Goal: Task Accomplishment & Management: Manage account settings

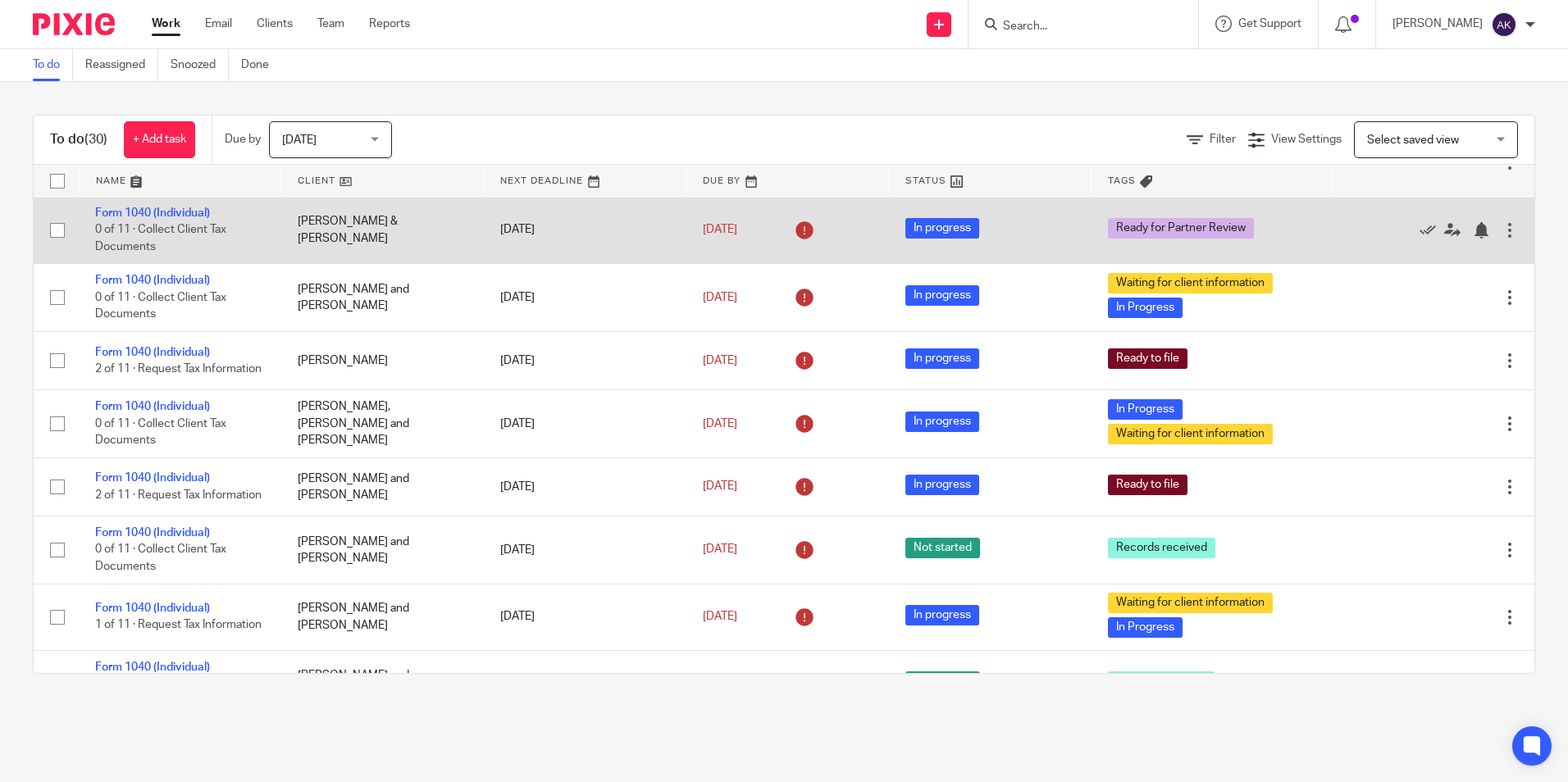
scroll to position [738, 0]
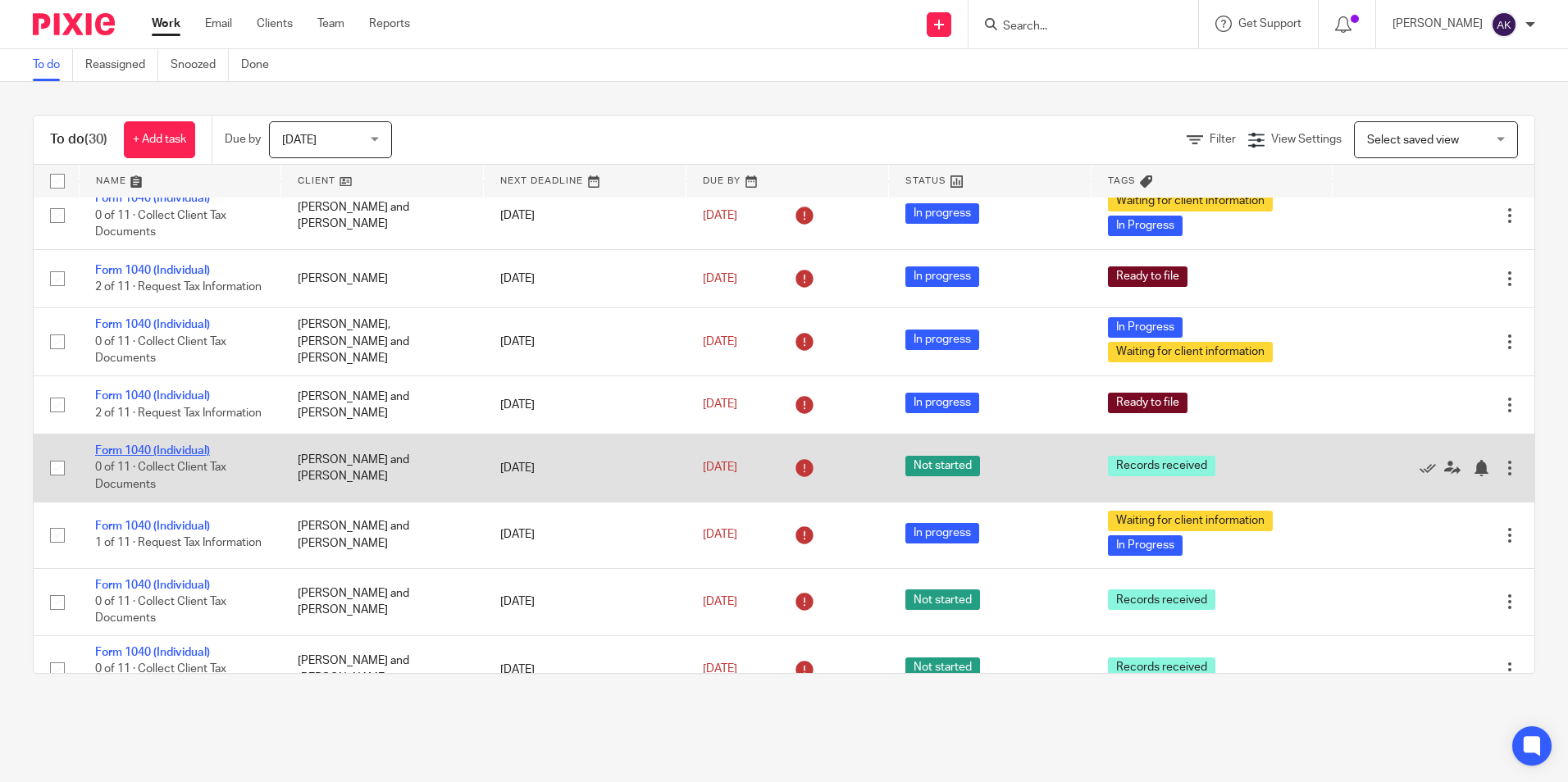
click at [158, 457] on link "Form 1040 (Individual)" at bounding box center [152, 451] width 115 height 11
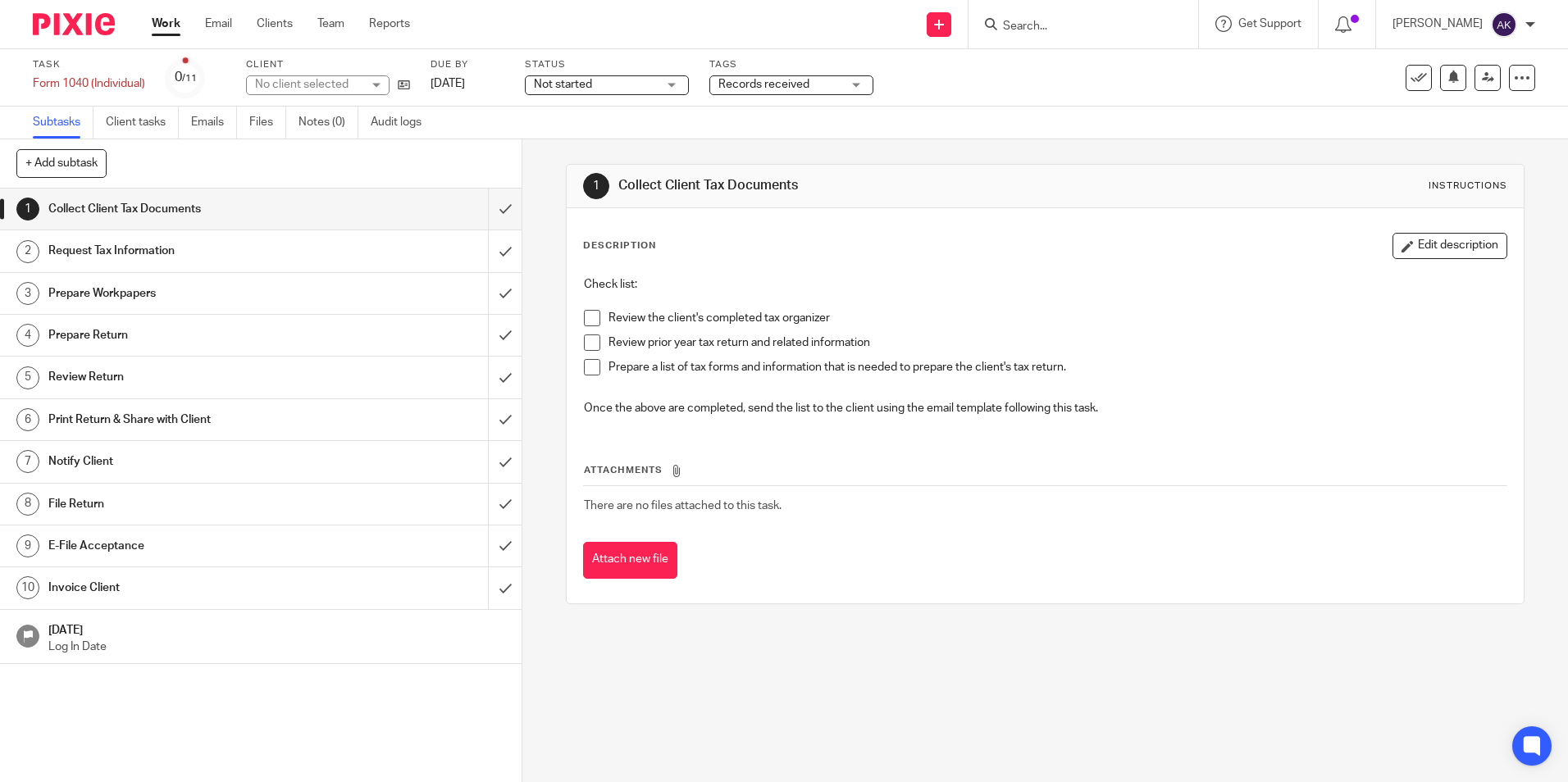
click at [667, 83] on div "Not started Not started" at bounding box center [607, 85] width 164 height 20
click at [645, 151] on li "In progress" at bounding box center [609, 144] width 162 height 34
click at [773, 103] on div "Task Form 1040 (Individual) Save Form 1040 (Individual) 0 /11 Client No client …" at bounding box center [784, 78] width 1568 height 58
click at [778, 97] on div "Tags Records received Records received In Progress Waiting for client informati…" at bounding box center [791, 77] width 164 height 39
click at [780, 95] on div "Tags Records received Records received In Progress Waiting for client informati…" at bounding box center [791, 77] width 164 height 39
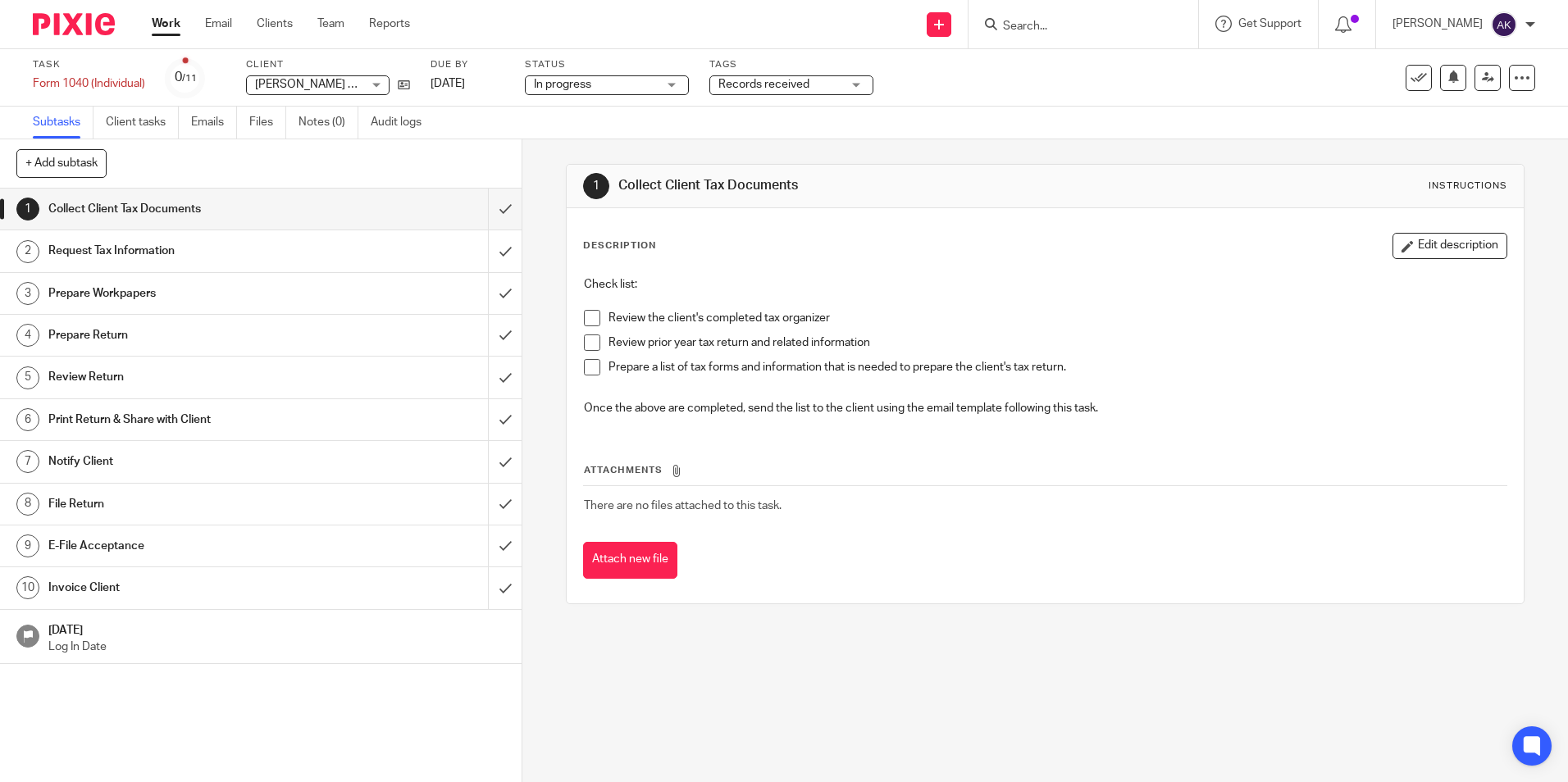
click at [784, 91] on span "Records received" at bounding box center [780, 85] width 123 height 17
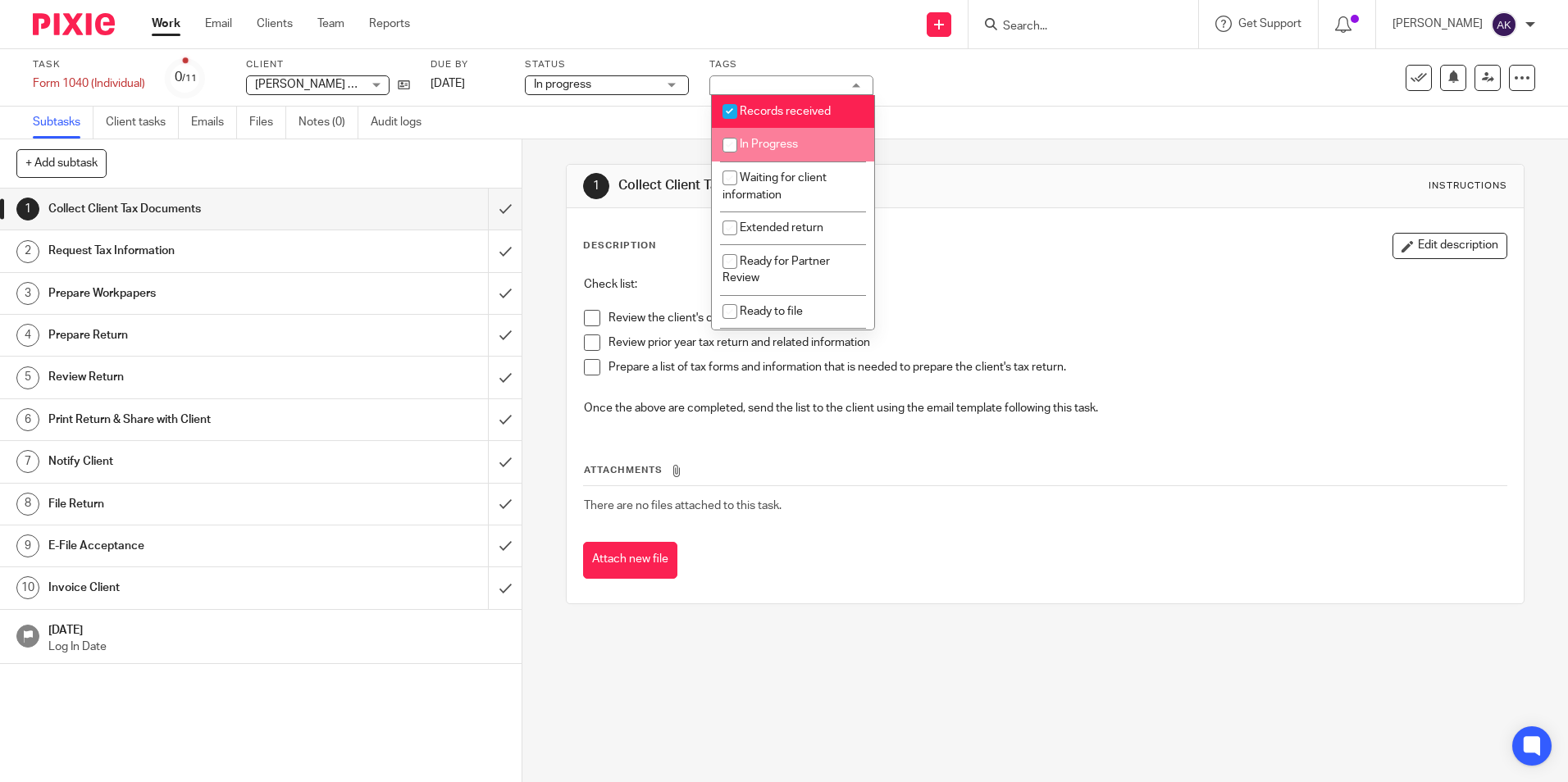
click at [776, 124] on li "Records received" at bounding box center [793, 112] width 162 height 34
checkbox input "false"
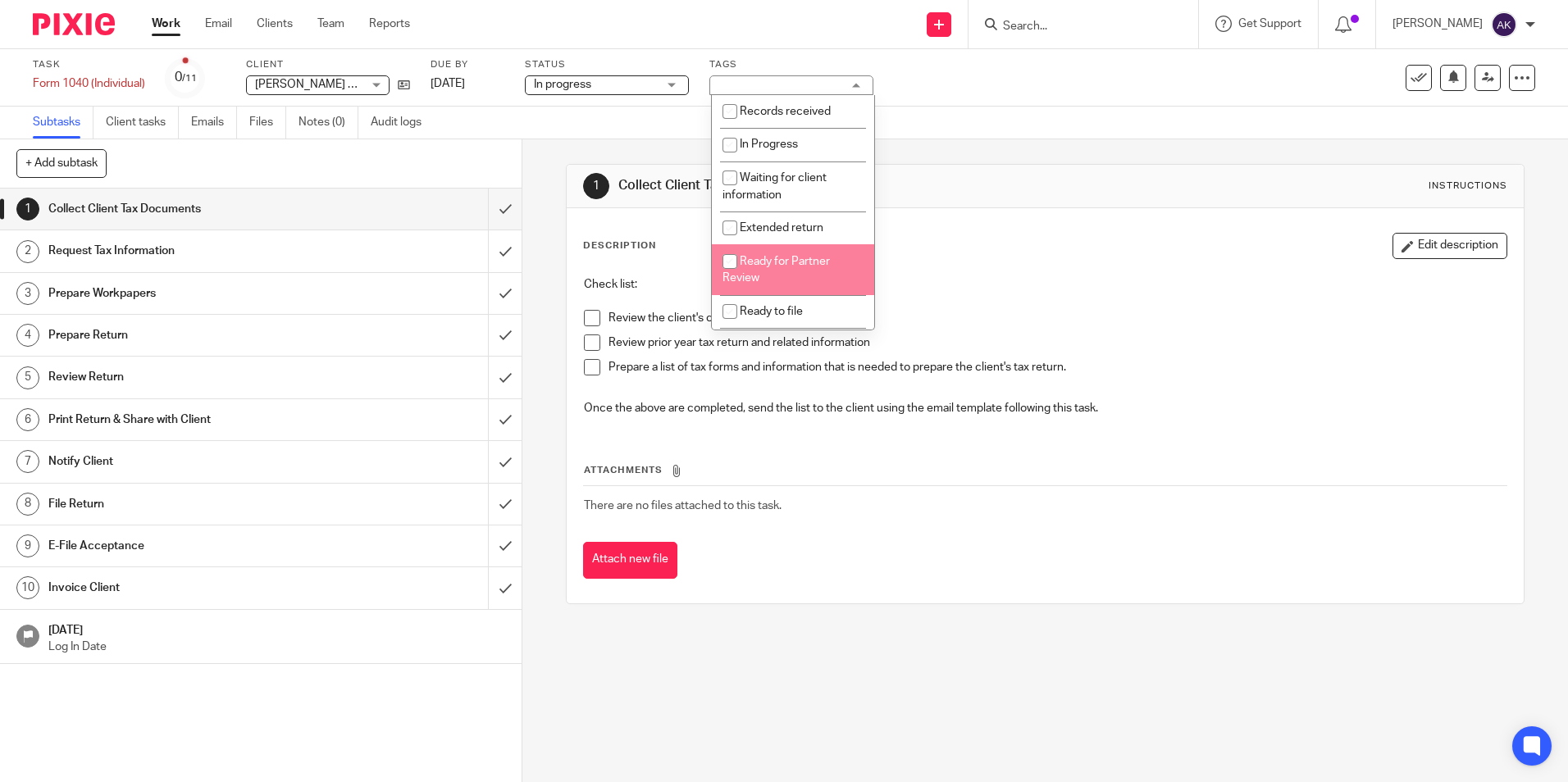
click at [783, 270] on li "Ready for Partner Review" at bounding box center [793, 269] width 162 height 50
checkbox input "true"
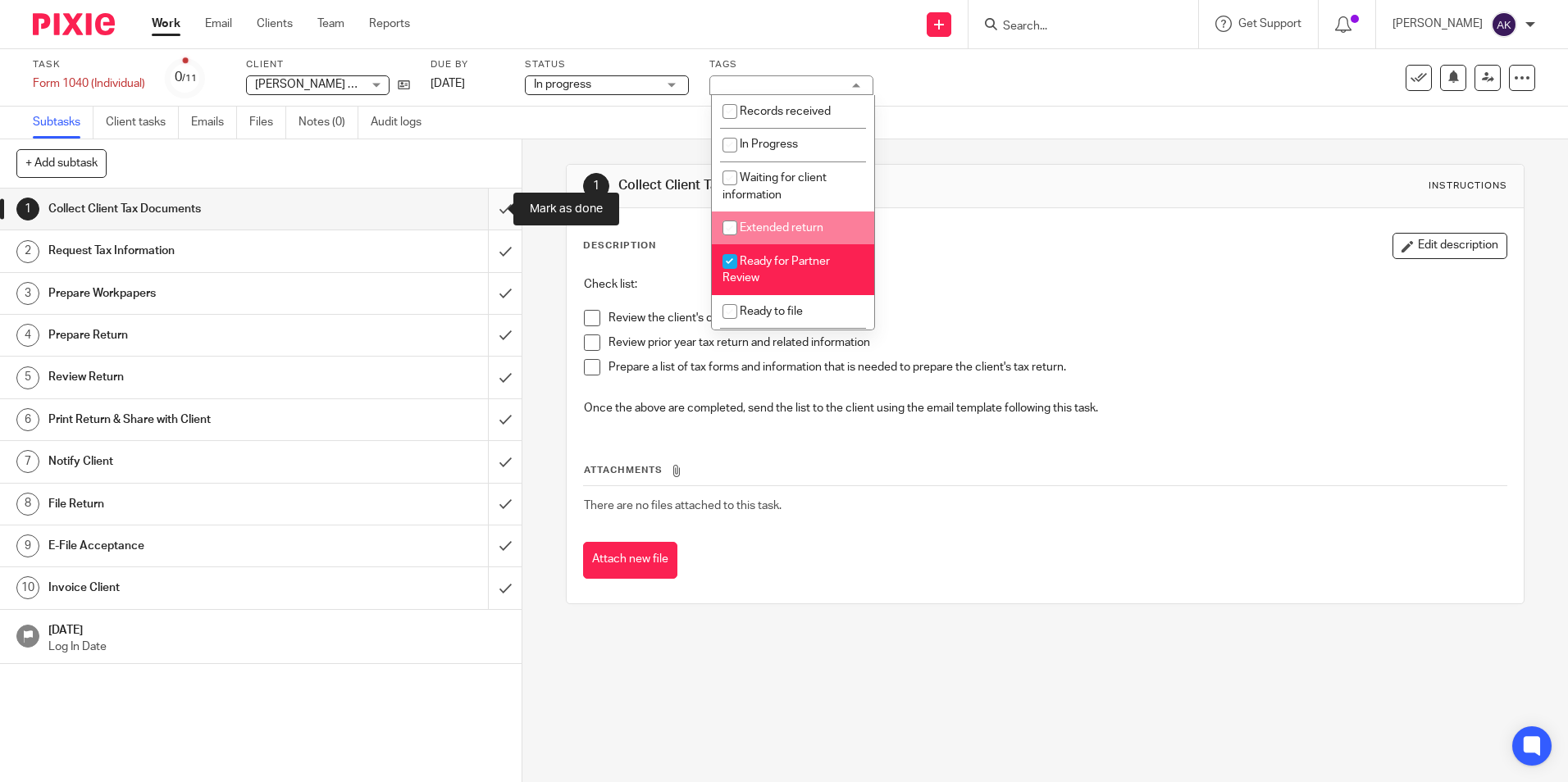
click at [488, 209] on input "submit" at bounding box center [261, 209] width 522 height 41
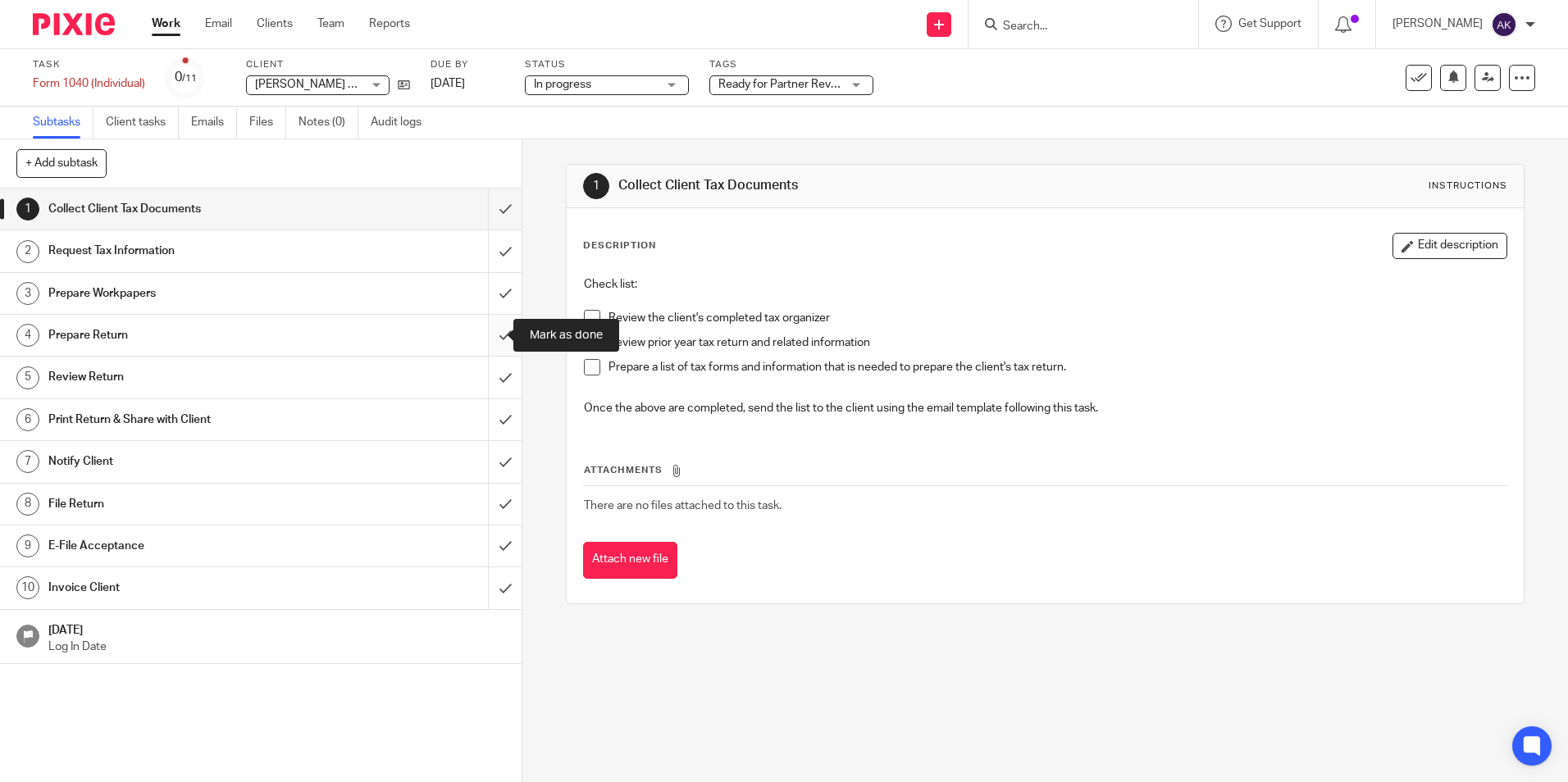
click at [490, 338] on input "submit" at bounding box center [261, 336] width 522 height 41
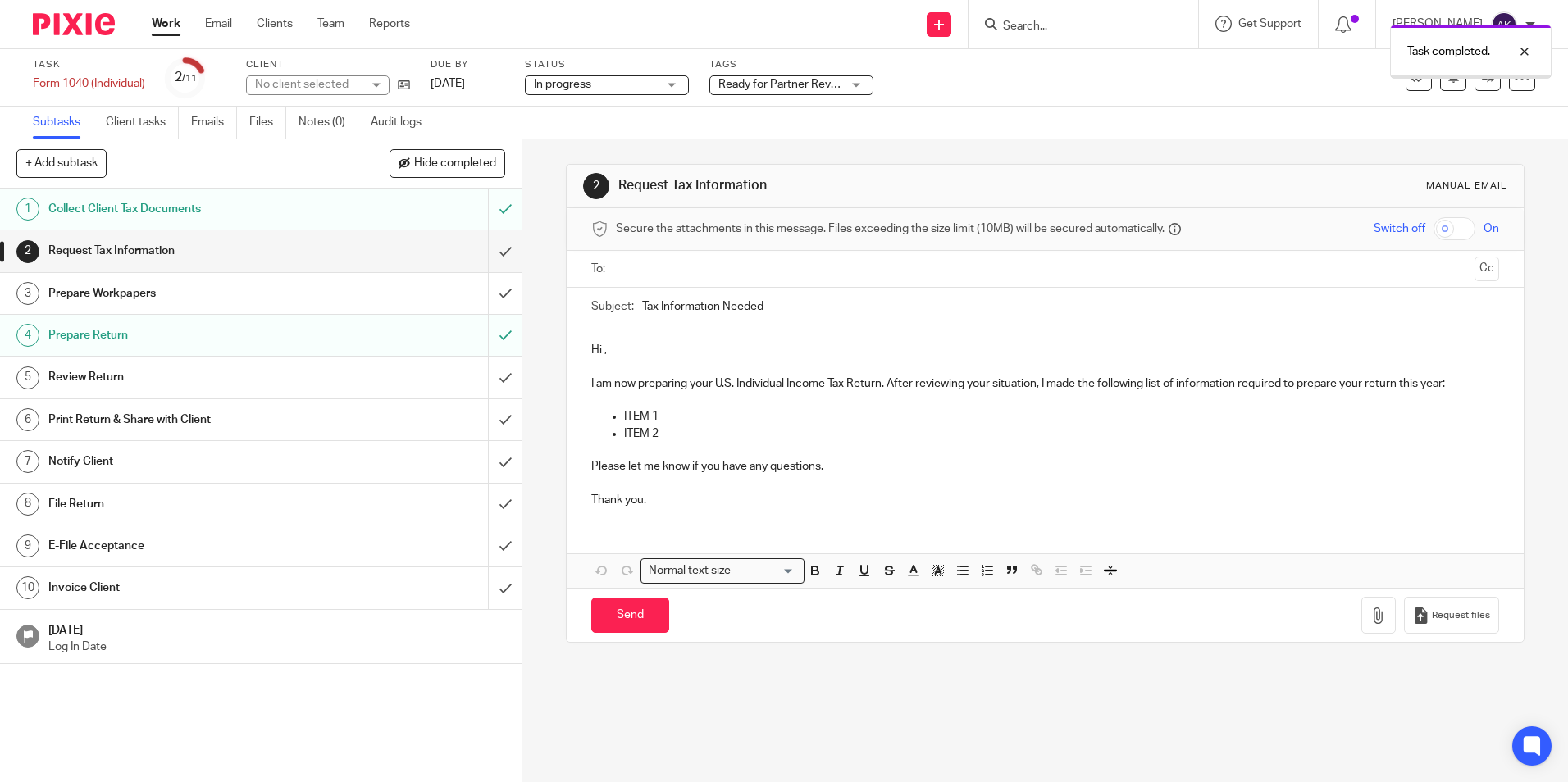
click at [165, 18] on link "Work" at bounding box center [166, 24] width 29 height 17
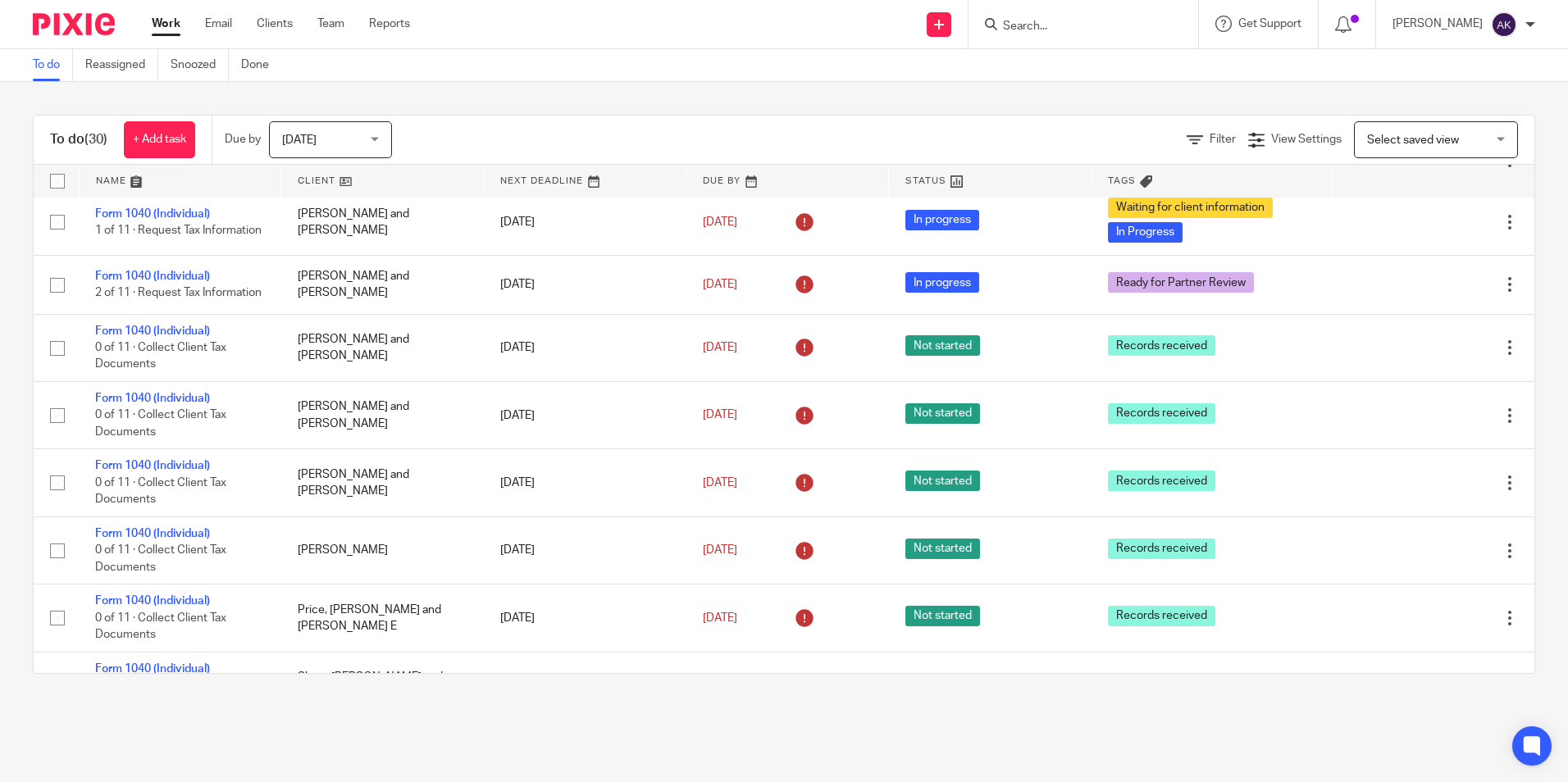
scroll to position [984, 0]
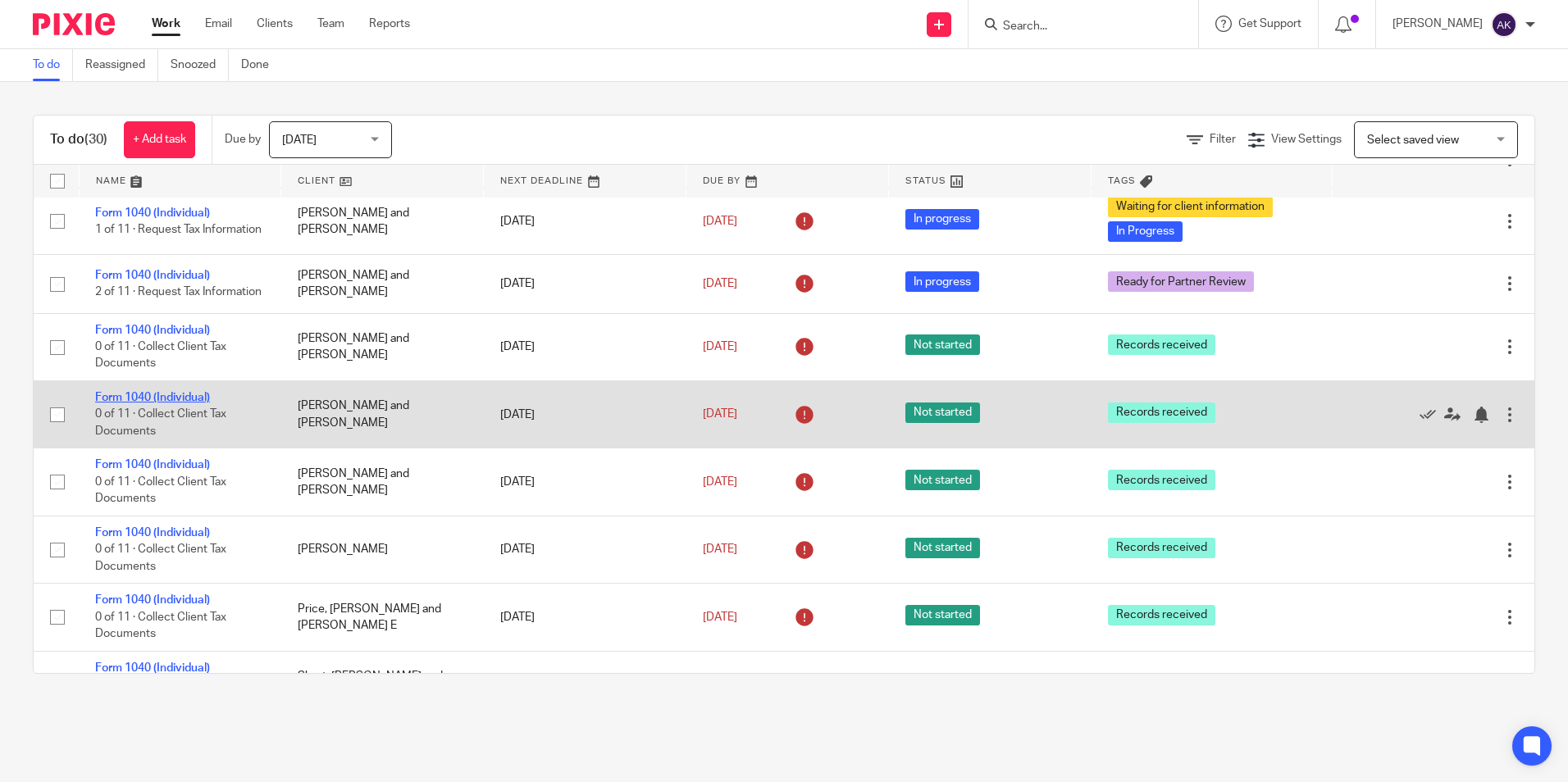
click at [185, 404] on link "Form 1040 (Individual)" at bounding box center [152, 398] width 115 height 11
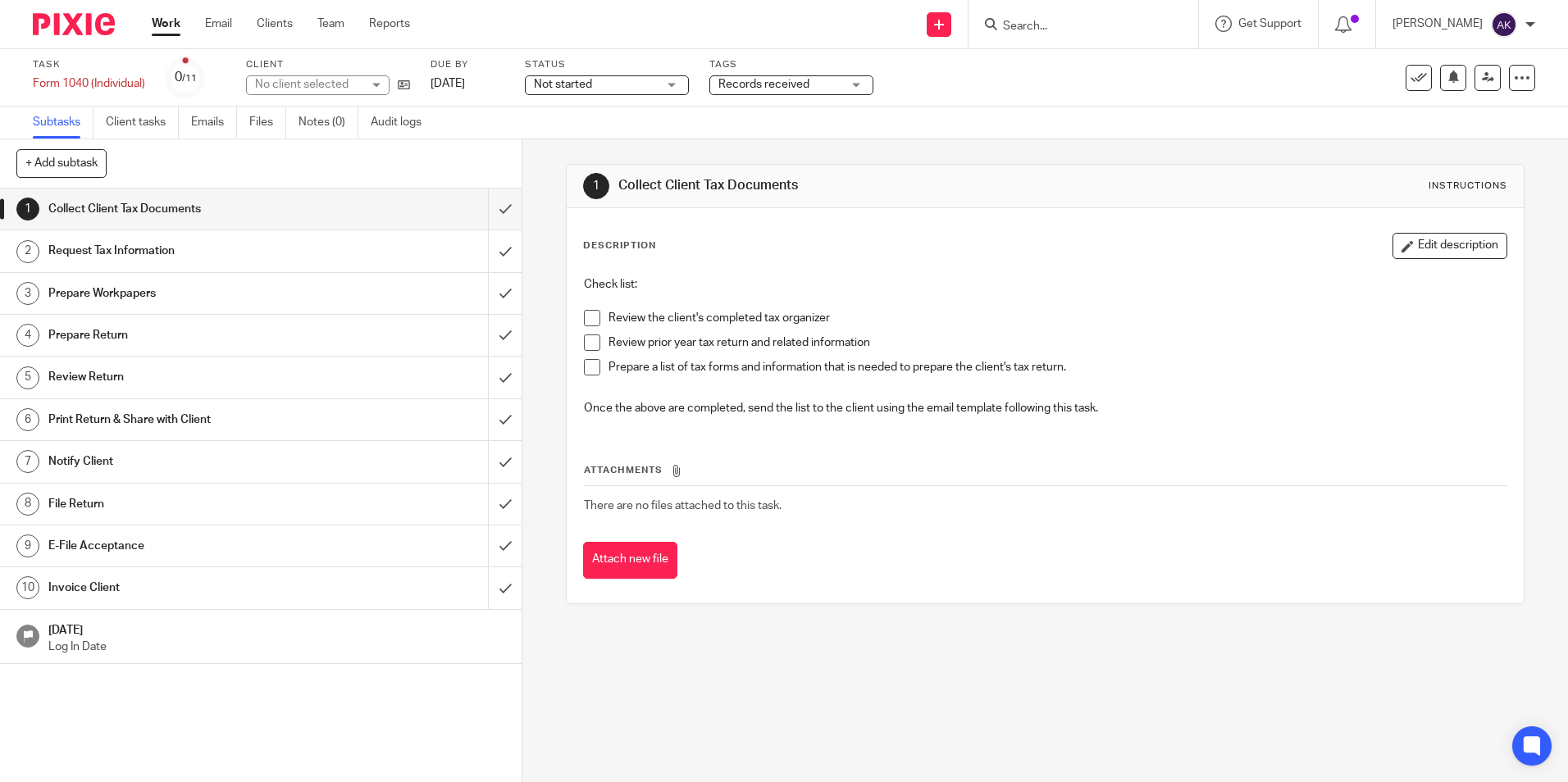
click at [638, 91] on span "Not started" at bounding box center [596, 85] width 123 height 17
click at [637, 140] on li "In progress" at bounding box center [609, 144] width 162 height 34
click at [776, 86] on span "Records received" at bounding box center [764, 84] width 91 height 11
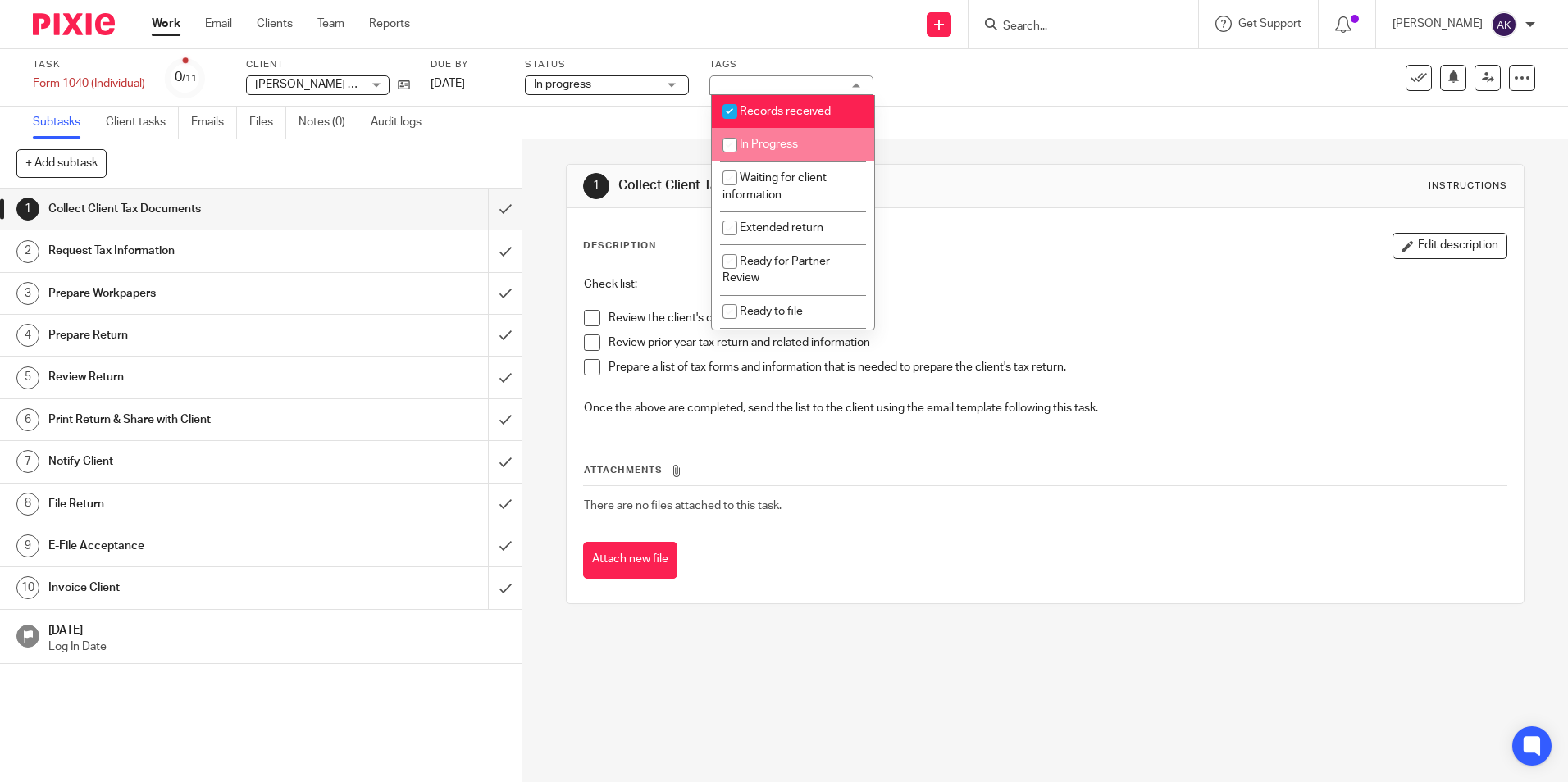
click at [776, 143] on span "In Progress" at bounding box center [769, 144] width 58 height 11
checkbox input "true"
click at [777, 109] on span "Records received" at bounding box center [786, 112] width 91 height 11
checkbox input "false"
click at [184, 31] on ul "Work Email Clients Team Reports" at bounding box center [294, 24] width 283 height 17
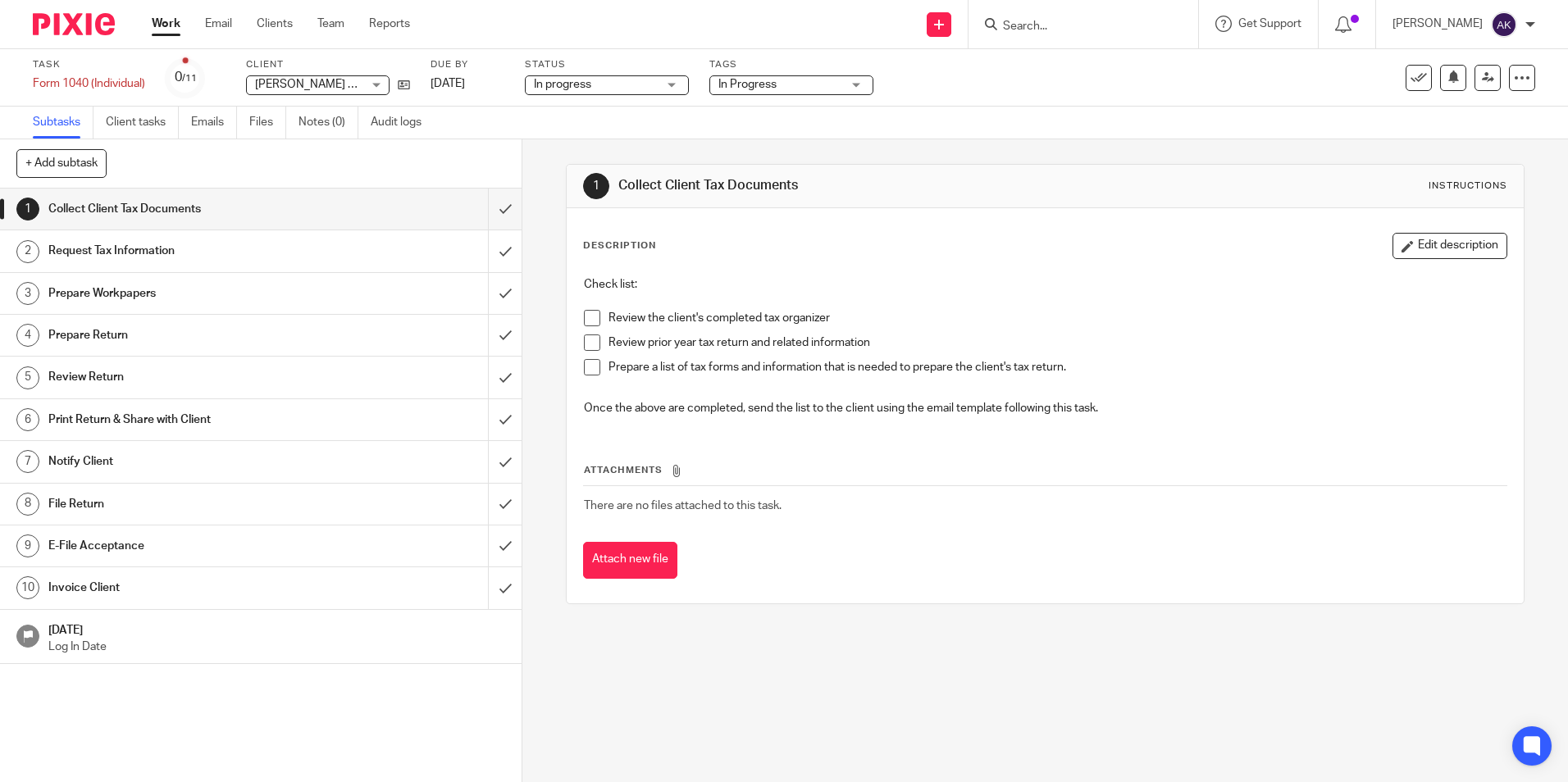
click at [176, 28] on link "Work" at bounding box center [166, 24] width 29 height 17
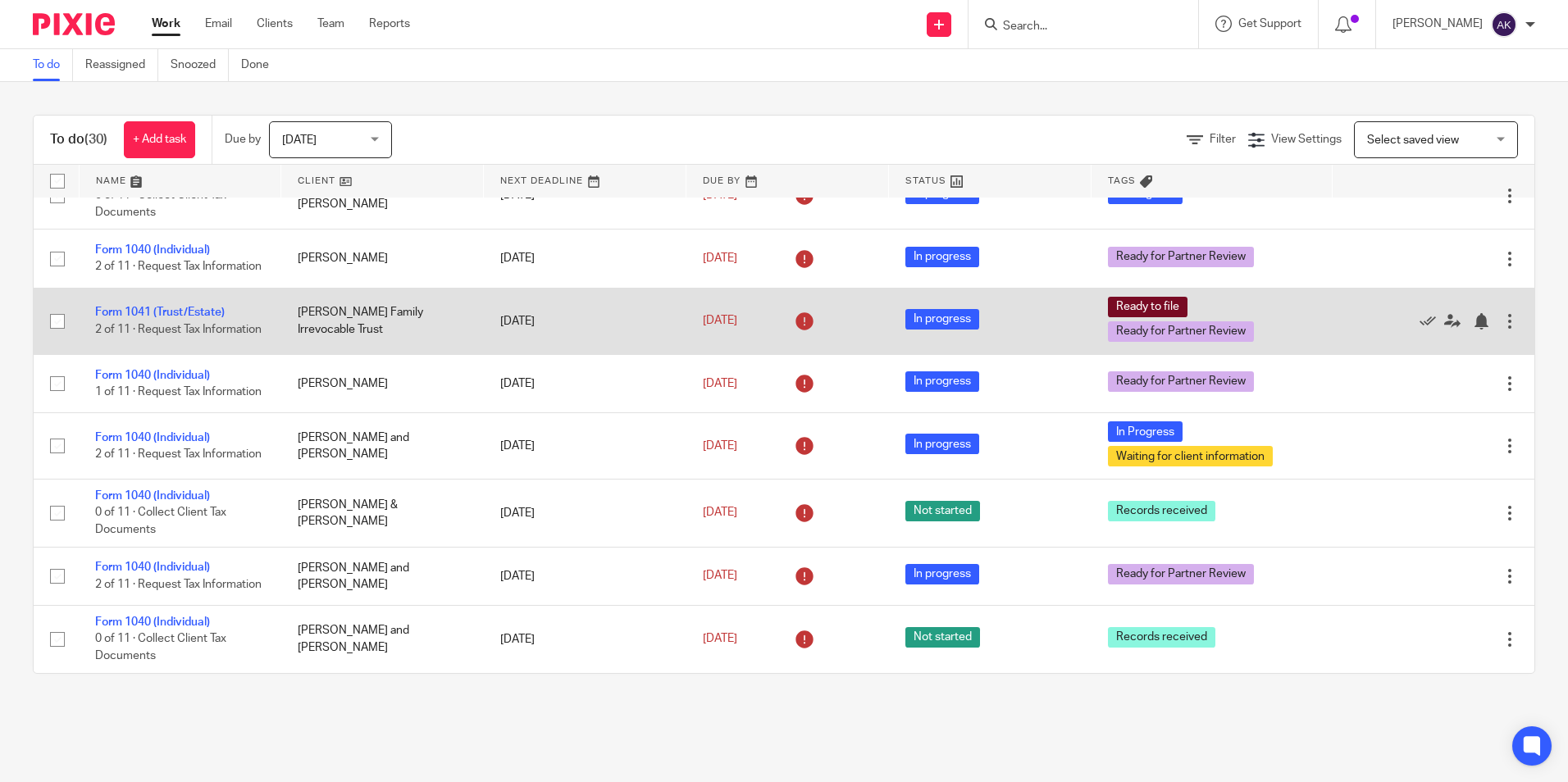
scroll to position [1533, 0]
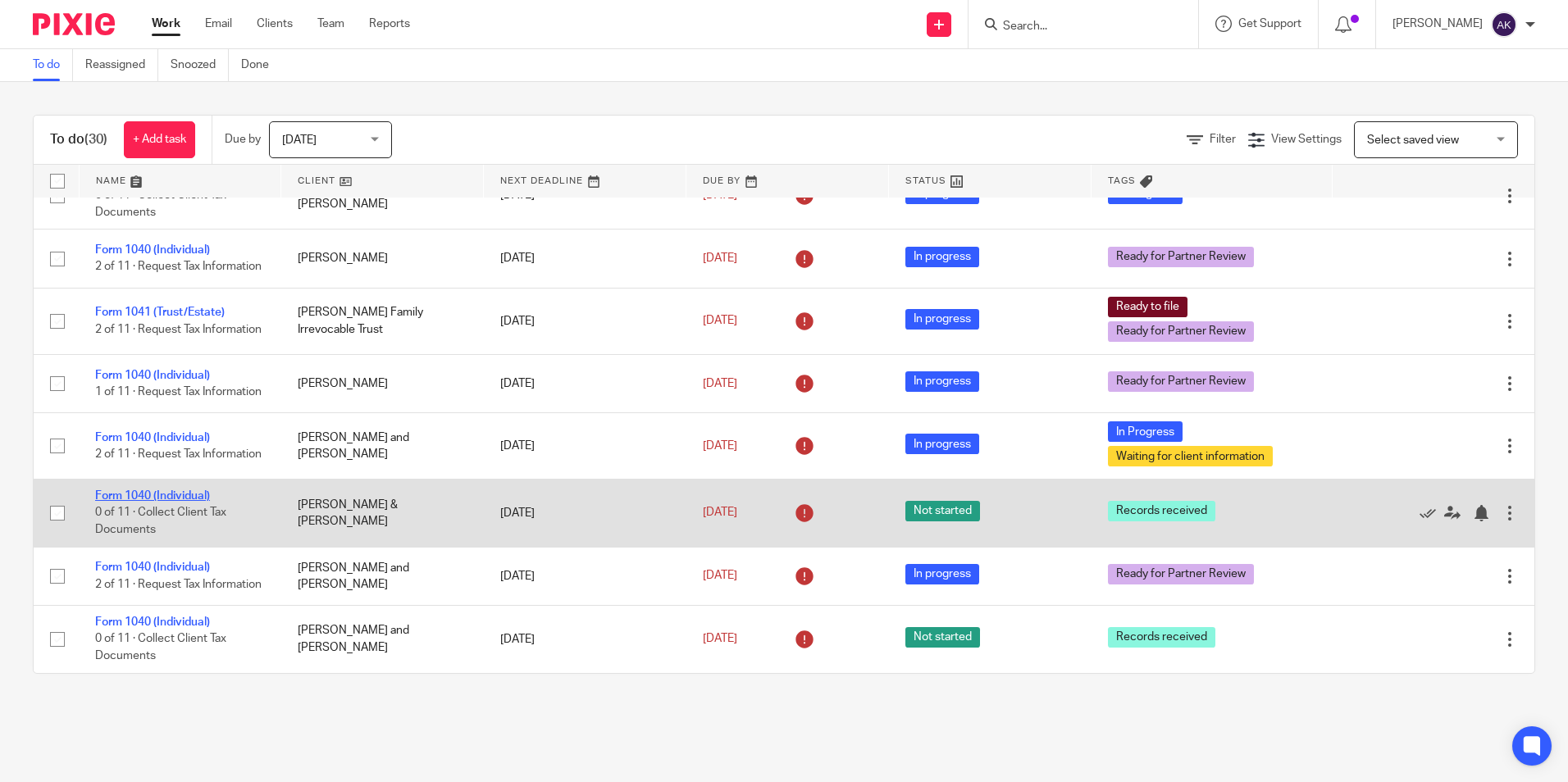
click at [163, 490] on link "Form 1040 (Individual)" at bounding box center [152, 496] width 115 height 11
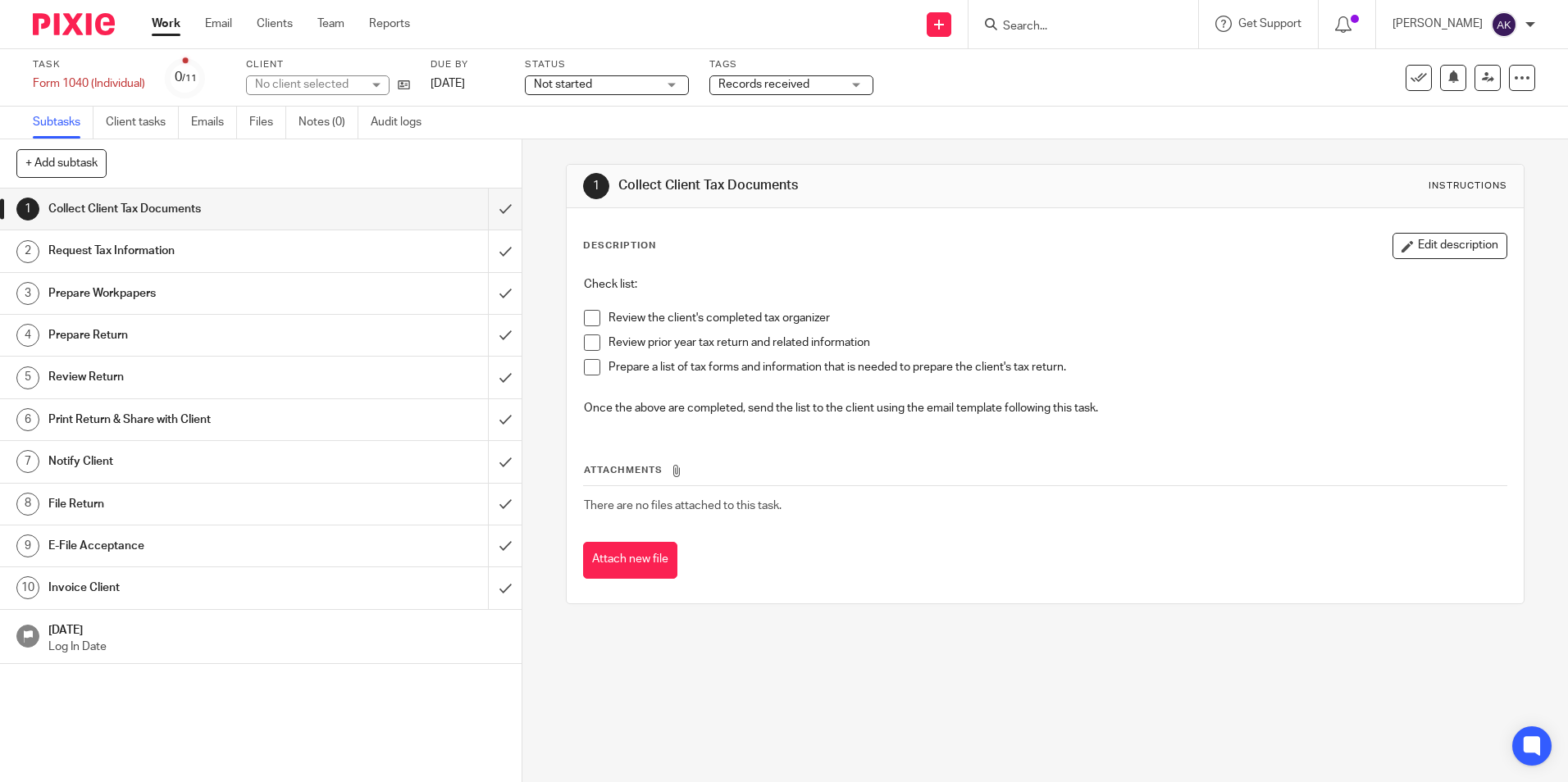
click at [754, 88] on span "Records received" at bounding box center [764, 84] width 91 height 11
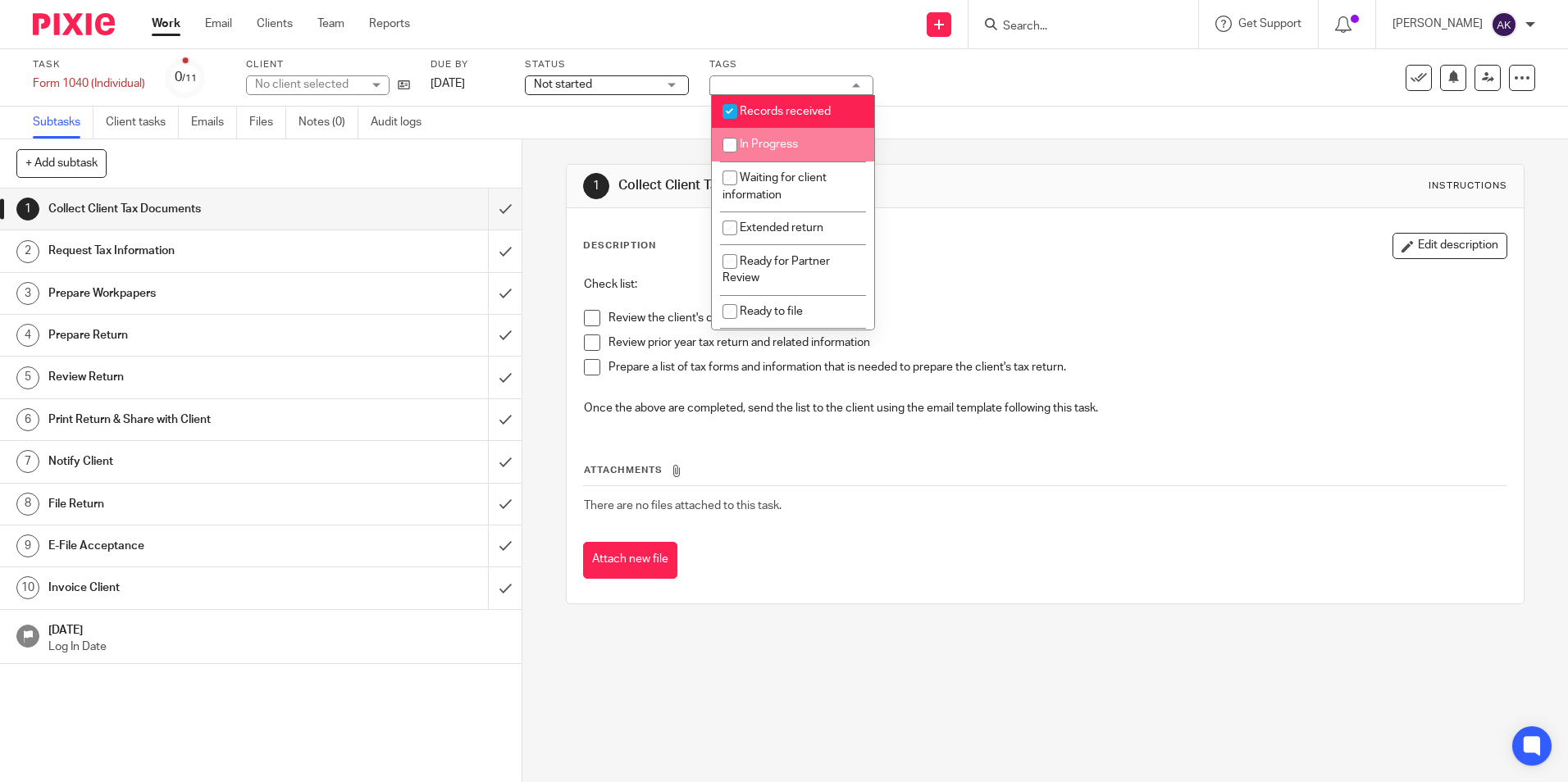
click at [777, 117] on li "Records received" at bounding box center [793, 112] width 162 height 34
checkbox input "false"
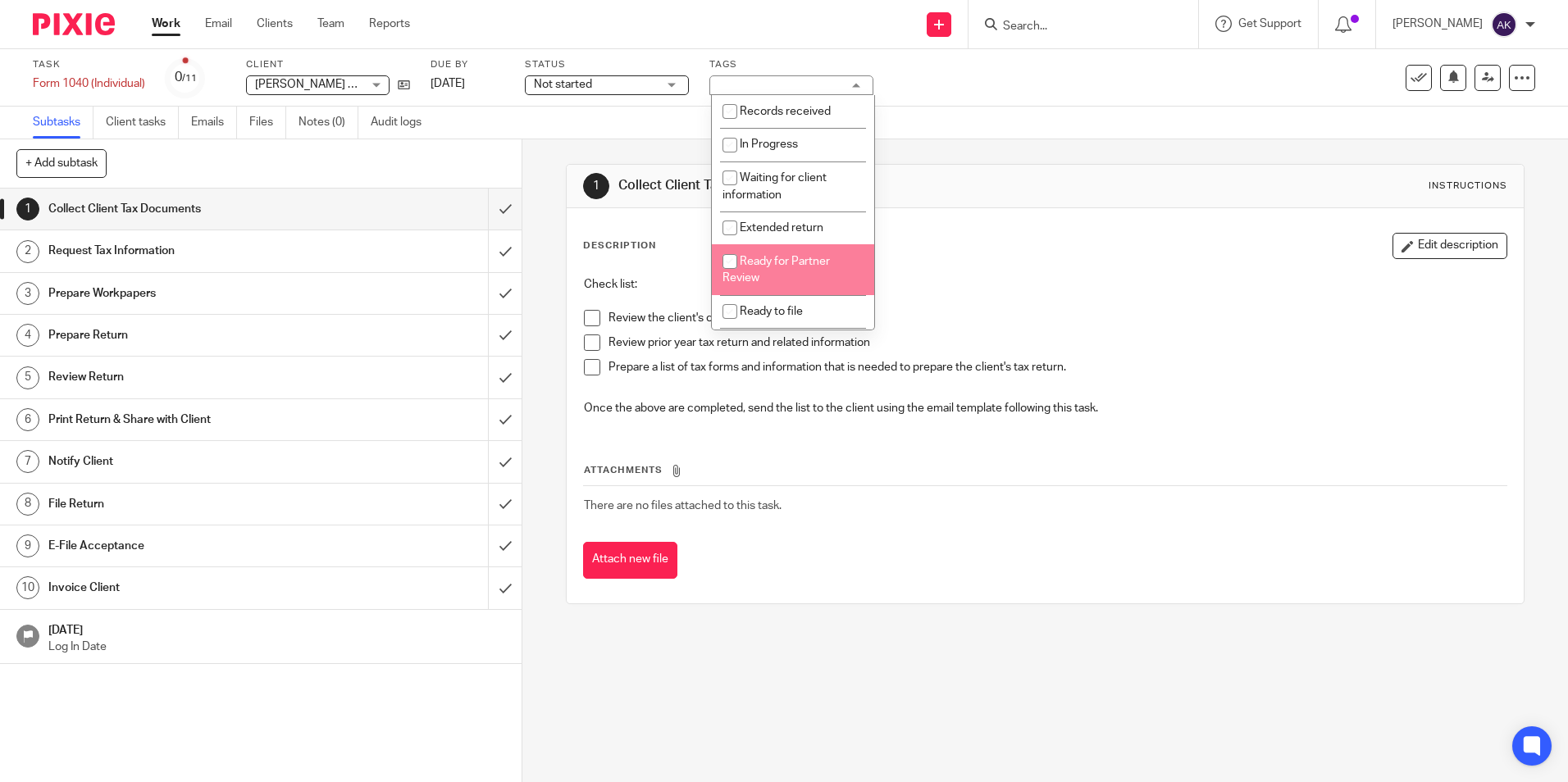
click at [781, 268] on li "Ready for Partner Review" at bounding box center [793, 269] width 162 height 50
checkbox input "true"
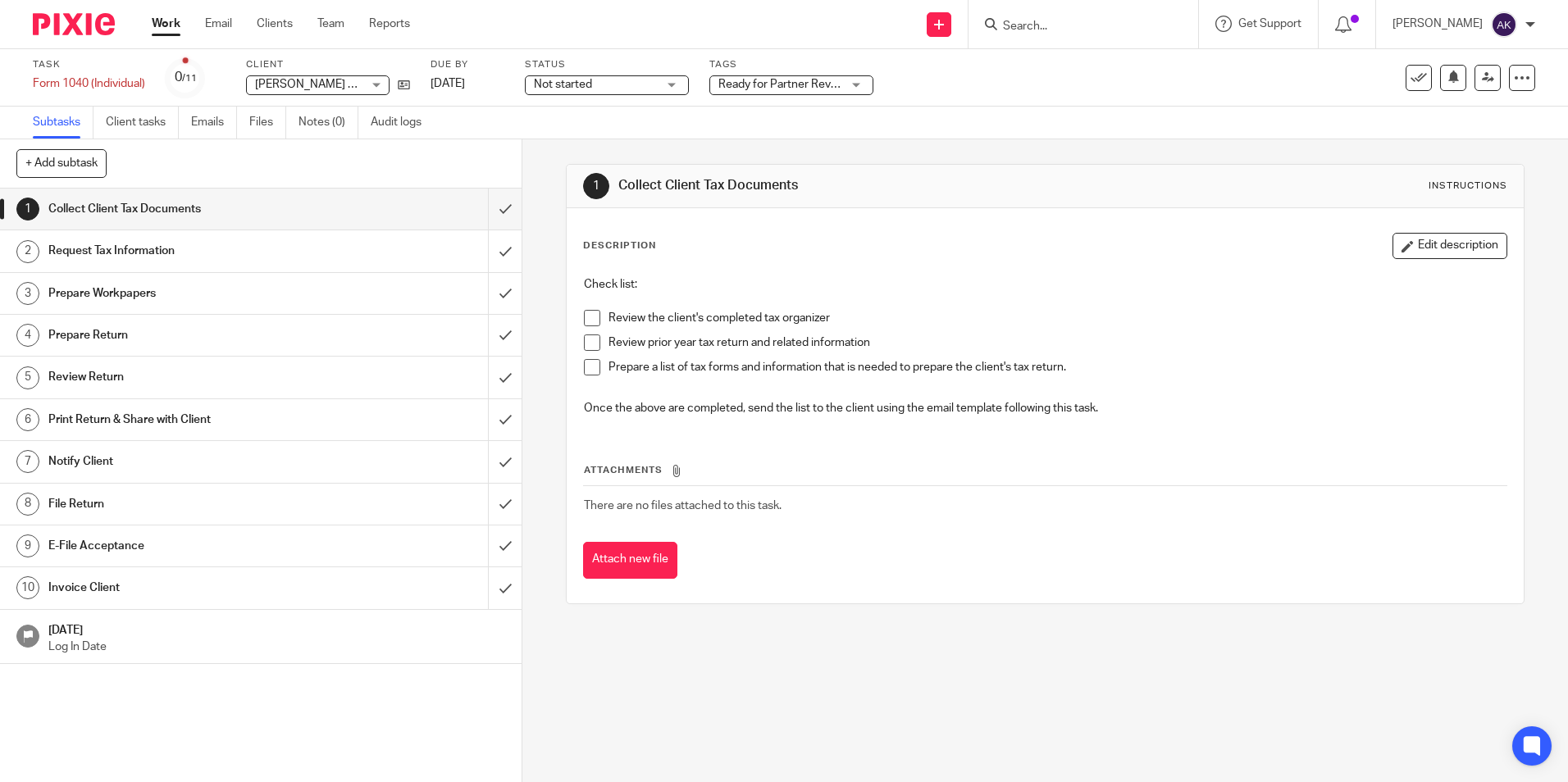
click at [557, 78] on span "Not started" at bounding box center [563, 84] width 58 height 11
click at [569, 112] on span "Not started" at bounding box center [567, 112] width 58 height 11
click at [571, 139] on div "Subtasks Client tasks Emails Files Notes (0) Audit logs" at bounding box center [784, 122] width 1568 height 33
click at [573, 91] on span "Not started" at bounding box center [596, 85] width 123 height 17
click at [585, 135] on li "In progress" at bounding box center [609, 144] width 162 height 34
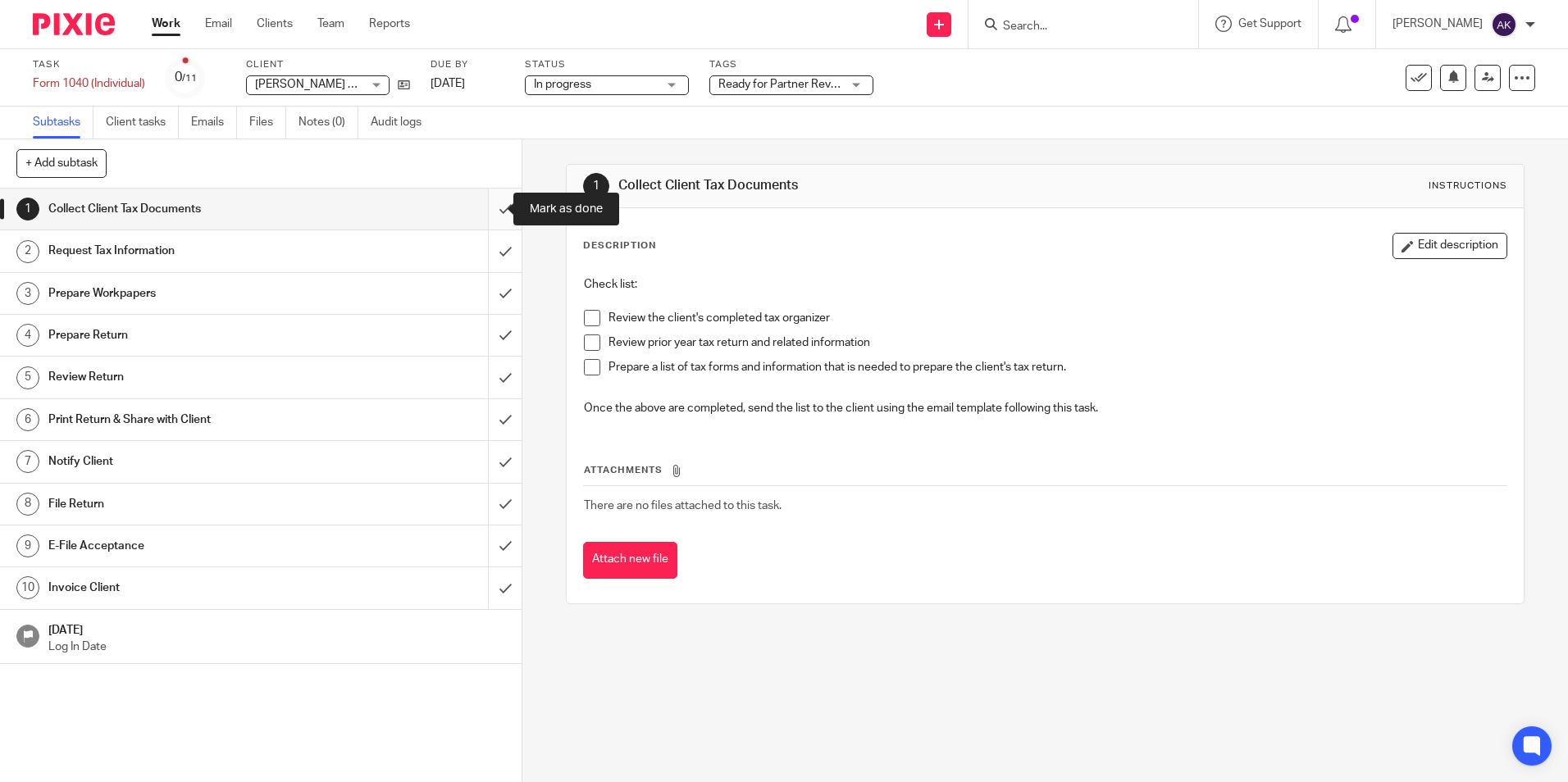
click at [490, 215] on input "submit" at bounding box center [261, 209] width 522 height 41
click at [488, 330] on input "submit" at bounding box center [261, 336] width 522 height 41
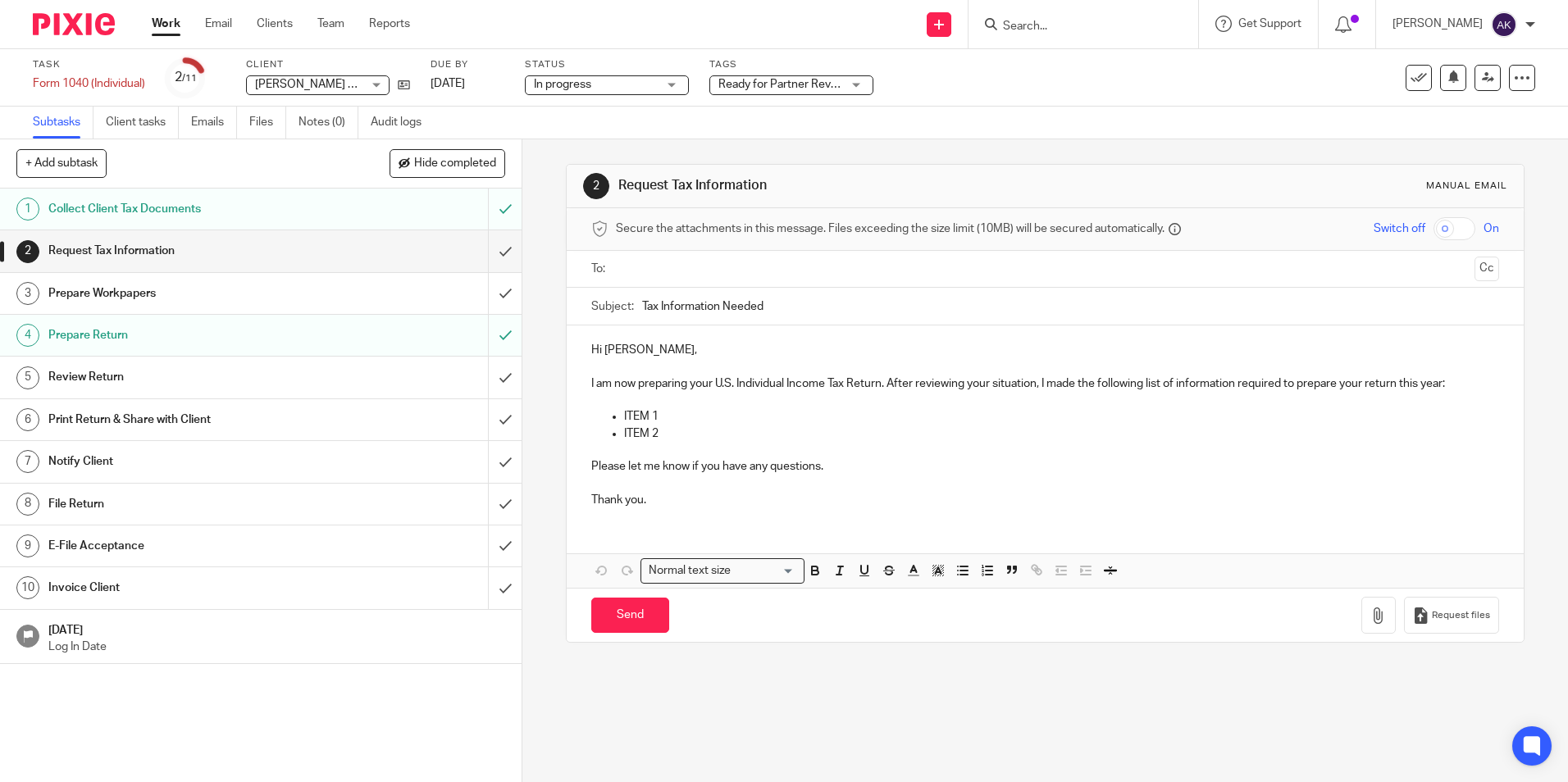
click at [172, 20] on link "Work" at bounding box center [166, 24] width 29 height 17
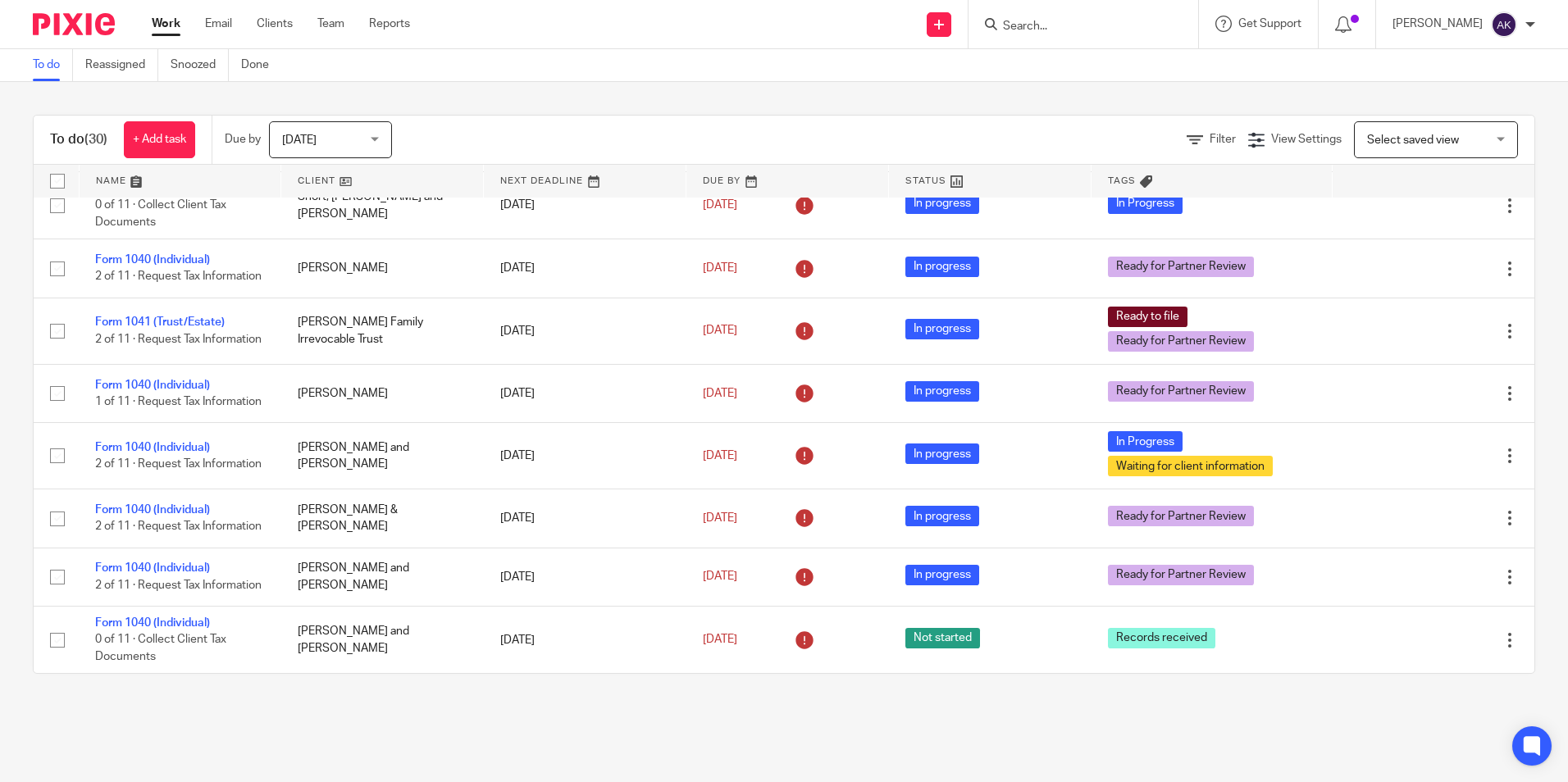
scroll to position [1124, 0]
